Goal: Information Seeking & Learning: Learn about a topic

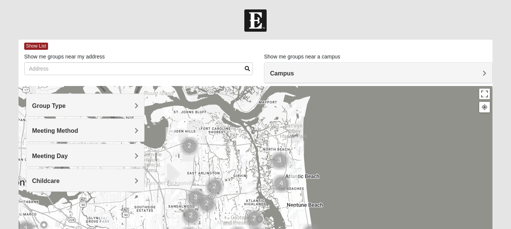
click at [66, 105] on span "Group Type" at bounding box center [49, 106] width 34 height 6
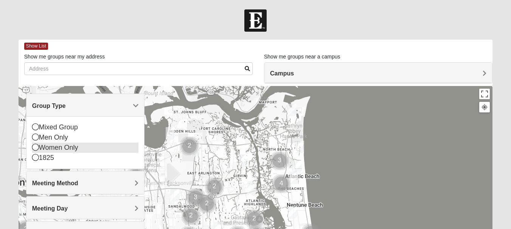
click at [35, 147] on icon at bounding box center [35, 147] width 7 height 7
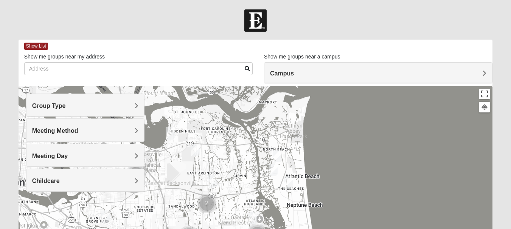
click at [78, 130] on span "Meeting Method" at bounding box center [55, 131] width 46 height 6
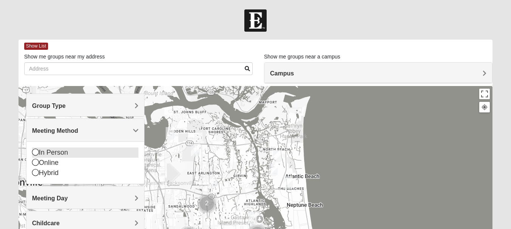
click at [35, 153] on icon at bounding box center [35, 152] width 7 height 7
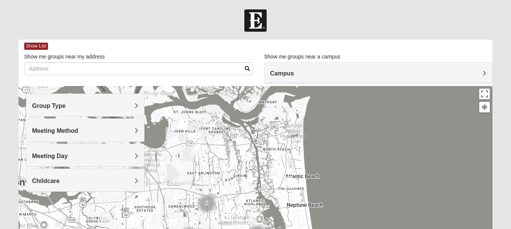
click at [60, 181] on span "Childcare" at bounding box center [46, 181] width 28 height 6
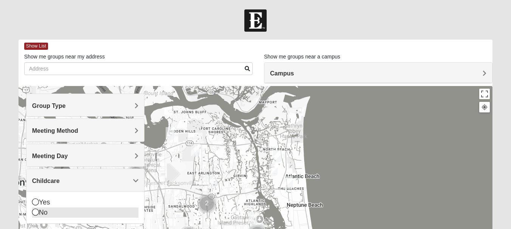
click at [37, 213] on icon at bounding box center [35, 212] width 7 height 7
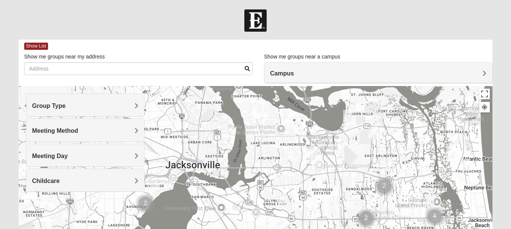
drag, startPoint x: 178, startPoint y: 175, endPoint x: 356, endPoint y: 158, distance: 178.9
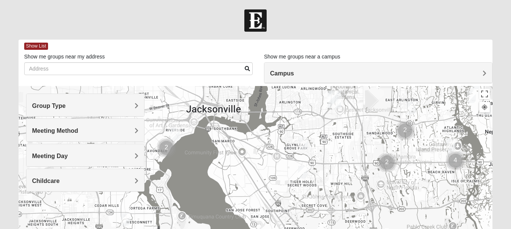
drag, startPoint x: 330, startPoint y: 211, endPoint x: 352, endPoint y: 154, distance: 61.4
click at [304, 144] on img "Womens Crenshaw 32216" at bounding box center [303, 144] width 15 height 19
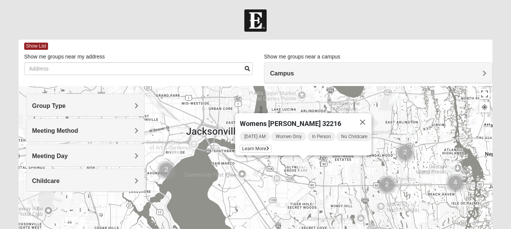
click at [303, 194] on img "Womens Bell 32216" at bounding box center [302, 195] width 15 height 19
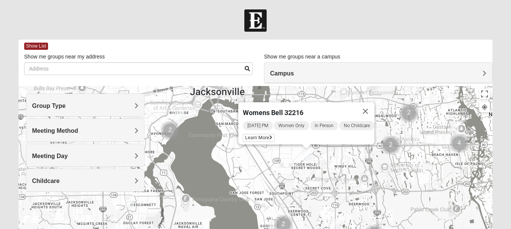
drag, startPoint x: 335, startPoint y: 209, endPoint x: 339, endPoint y: 169, distance: 40.6
click at [370, 107] on button "Close" at bounding box center [365, 111] width 18 height 18
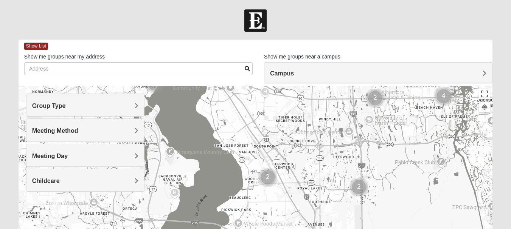
drag, startPoint x: 351, startPoint y: 187, endPoint x: 336, endPoint y: 139, distance: 50.4
click at [358, 186] on img "Cluster of 2 groups" at bounding box center [358, 187] width 25 height 25
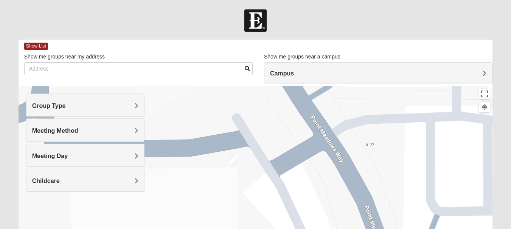
drag, startPoint x: 358, startPoint y: 186, endPoint x: 516, endPoint y: 196, distance: 158.7
click at [510, 196] on html "Log In Find A Group Error Show List Loading Groups" at bounding box center [255, 208] width 511 height 416
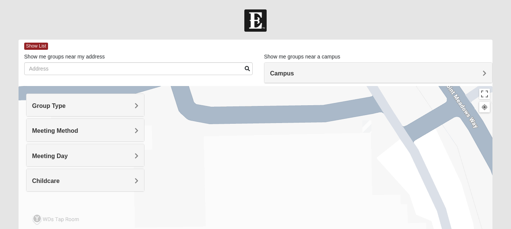
drag, startPoint x: 238, startPoint y: 203, endPoint x: 373, endPoint y: 168, distance: 139.5
click at [366, 127] on img "On Campus Womens Bailey 32256" at bounding box center [366, 127] width 15 height 19
